Goal: Information Seeking & Learning: Understand process/instructions

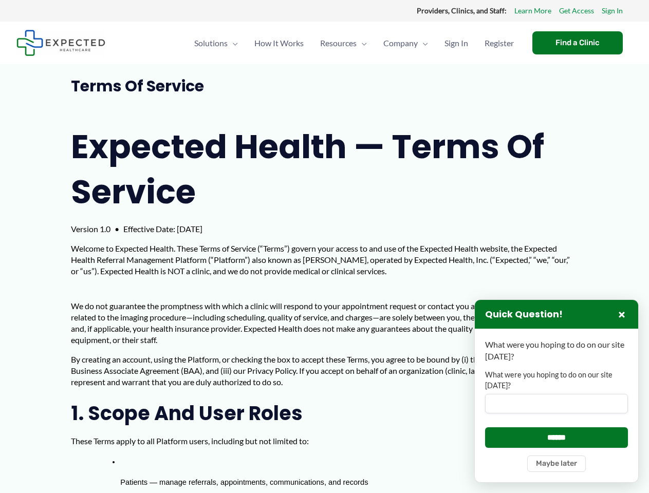
click at [324, 247] on p "Welcome to Expected Health. These Terms of Service (“Terms”) govern your access…" at bounding box center [324, 260] width 507 height 34
click at [557, 391] on label "What were you hoping to do on our site [DATE]?" at bounding box center [556, 380] width 143 height 21
click at [557, 394] on input "What were you hoping to do on our site [DATE]?" at bounding box center [556, 404] width 143 height 20
click at [622, 315] on button "×" at bounding box center [622, 314] width 12 height 12
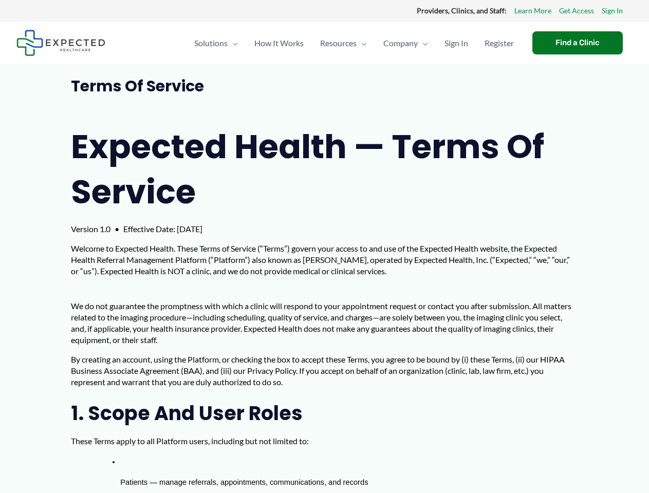
click at [557, 437] on p "These Terms apply to all Platform users, including but not limited to:" at bounding box center [324, 441] width 507 height 11
click at [557, 464] on li "Patients — manage referrals, appointments, communications, and records" at bounding box center [349, 478] width 458 height 47
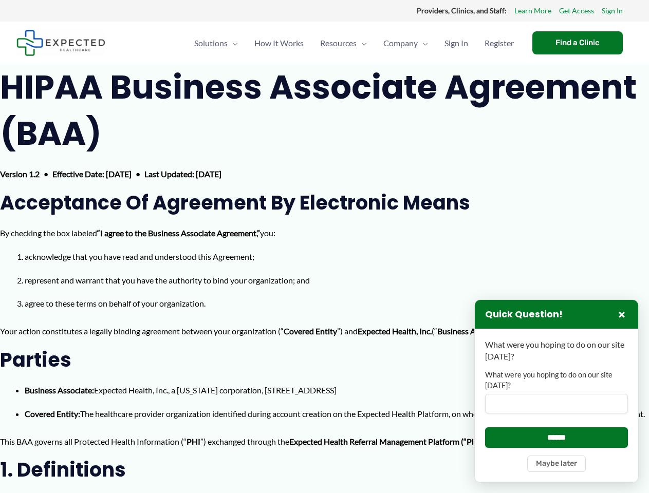
click at [557, 391] on label "What were you hoping to do on our site [DATE]?" at bounding box center [556, 380] width 143 height 21
click at [557, 394] on input "What were you hoping to do on our site [DATE]?" at bounding box center [556, 404] width 143 height 20
click at [622, 315] on button "×" at bounding box center [622, 314] width 12 height 12
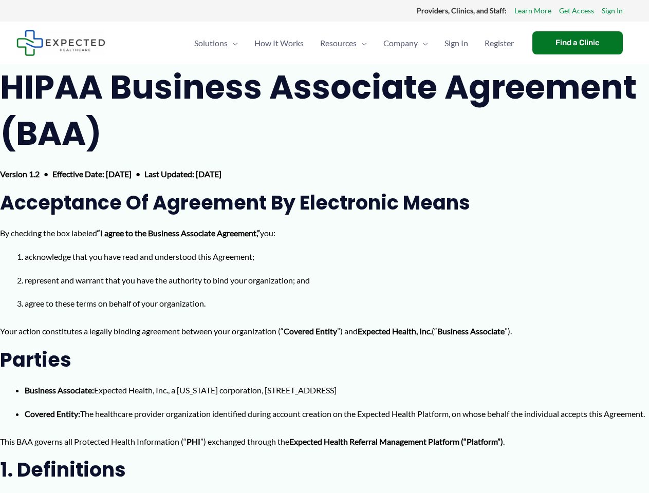
click at [557, 450] on p "This BAA governs all Protected Health Information (“ PHI ”) exchanged through t…" at bounding box center [324, 441] width 649 height 15
